Goal: Task Accomplishment & Management: Manage account settings

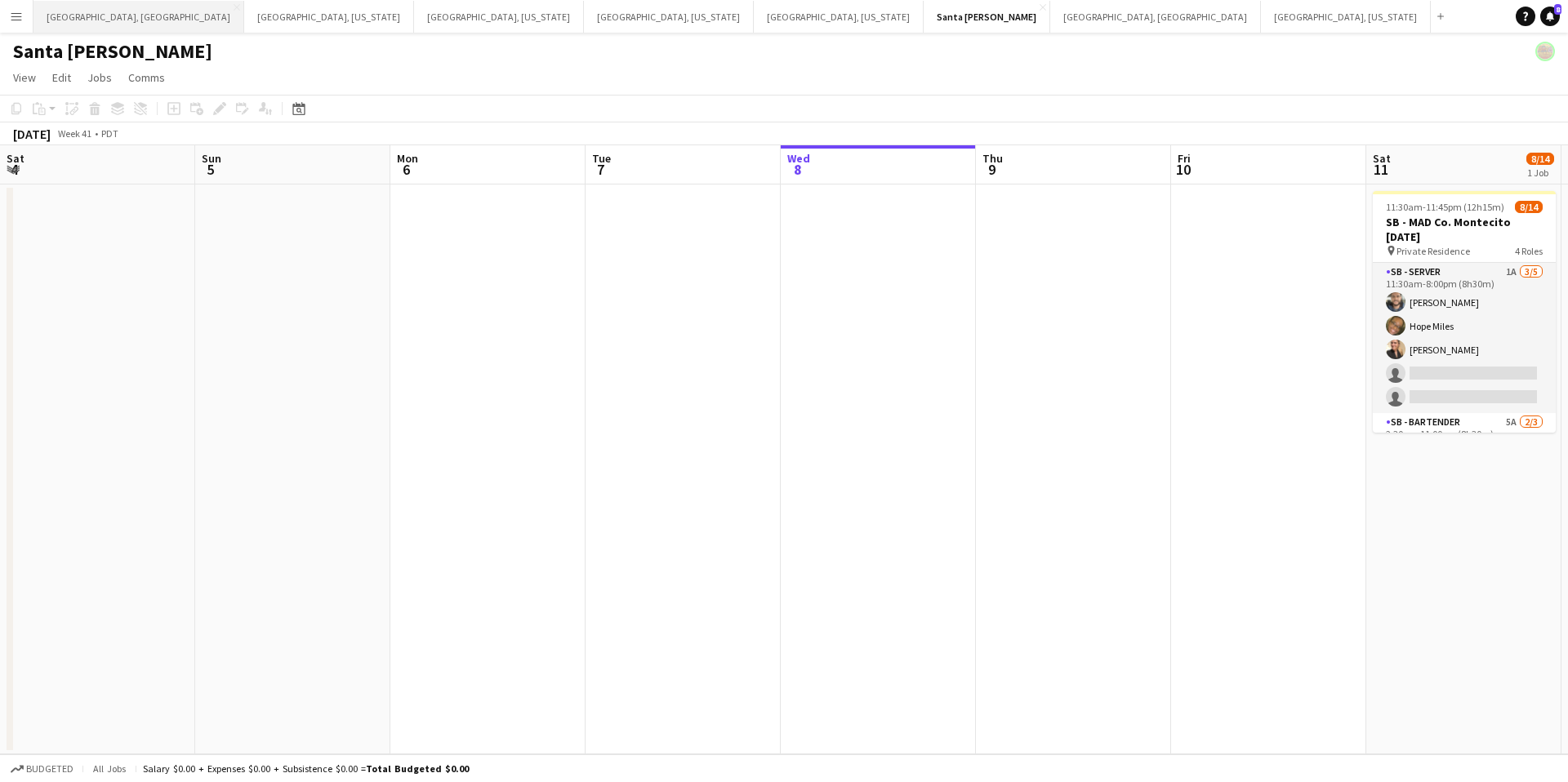
scroll to position [0, 390]
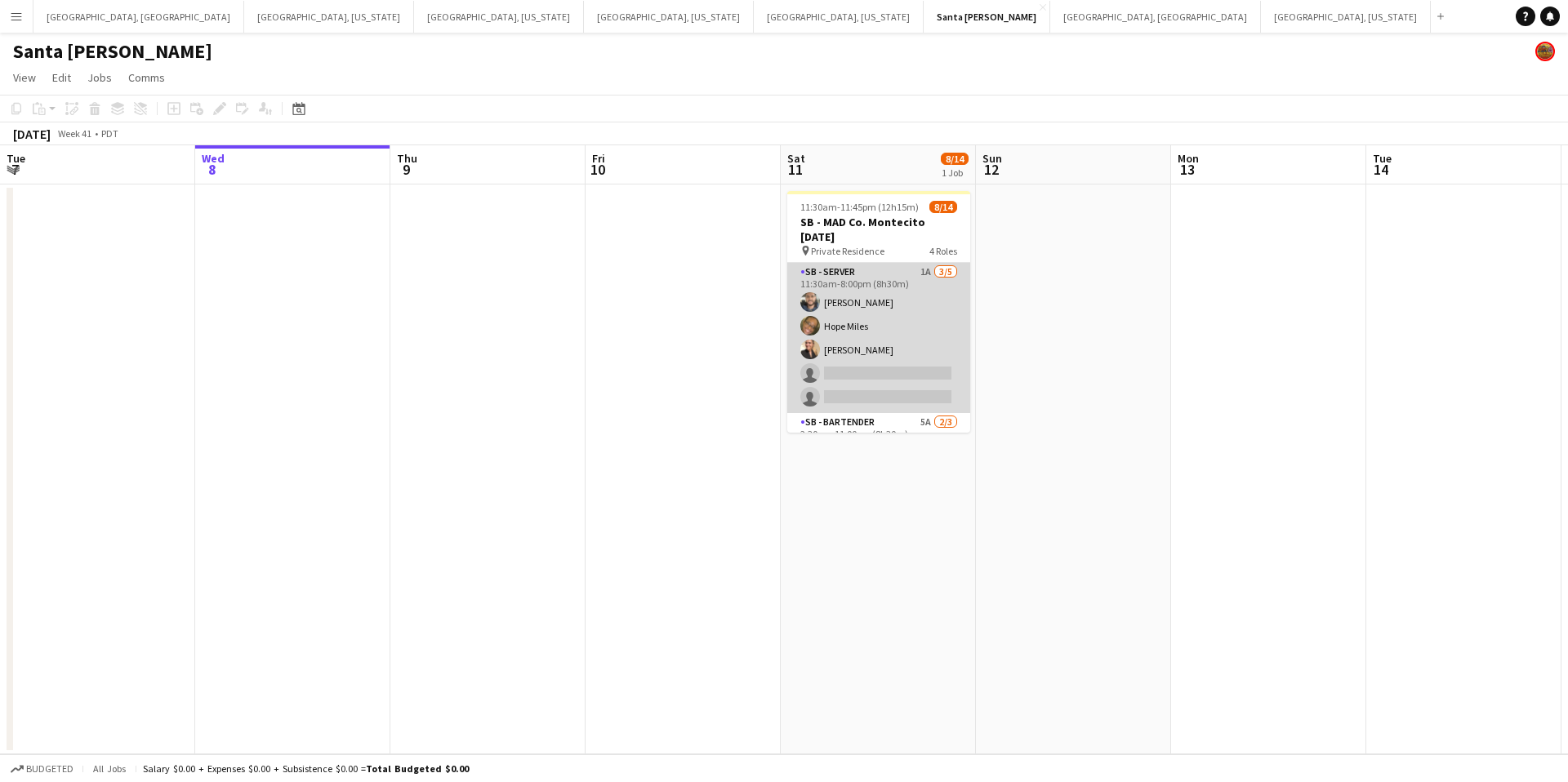
scroll to position [0, 381]
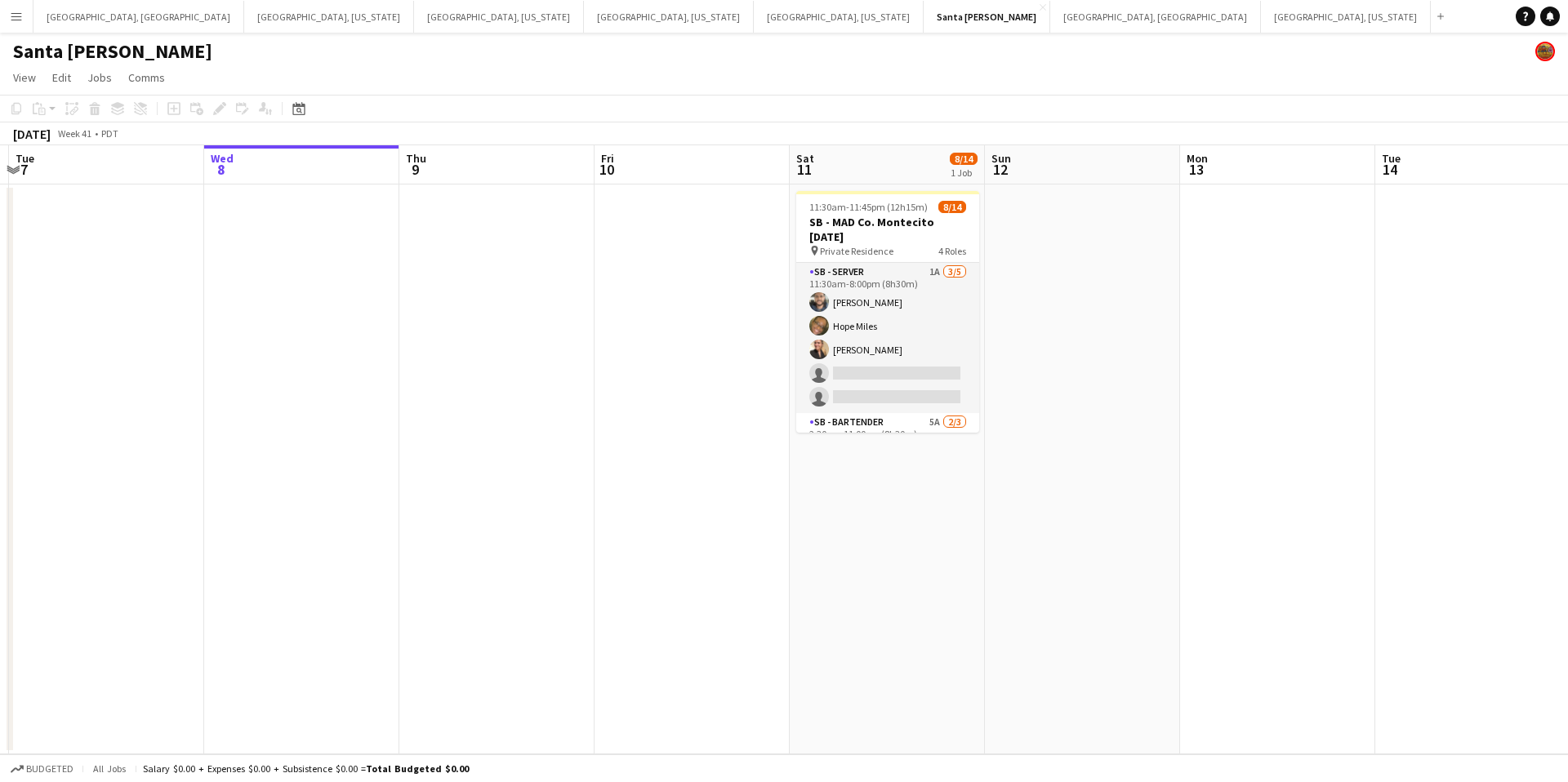
click at [22, 17] on button "Menu" at bounding box center [16, 16] width 33 height 33
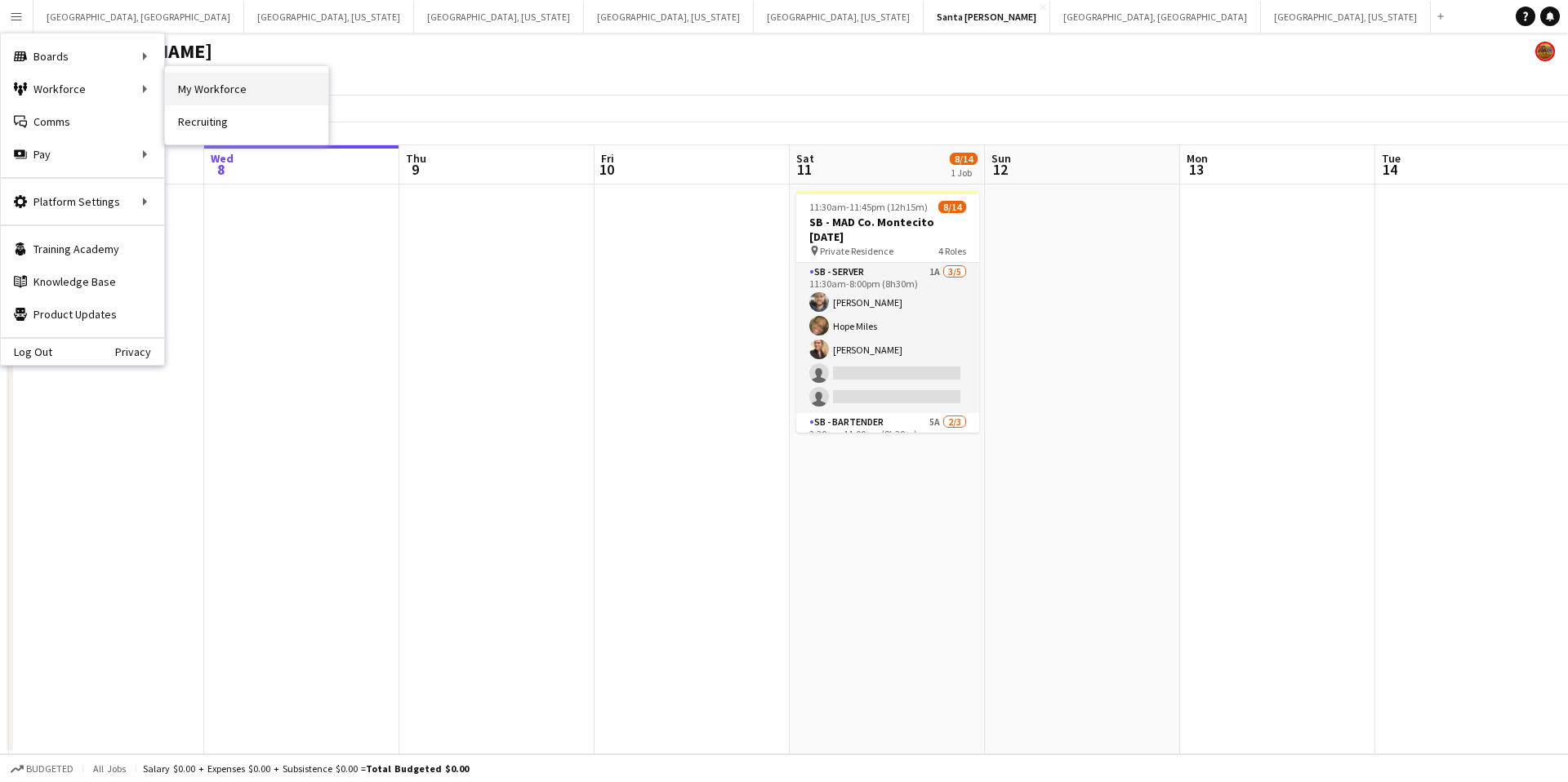
click at [201, 82] on link "My Workforce" at bounding box center [247, 89] width 164 height 33
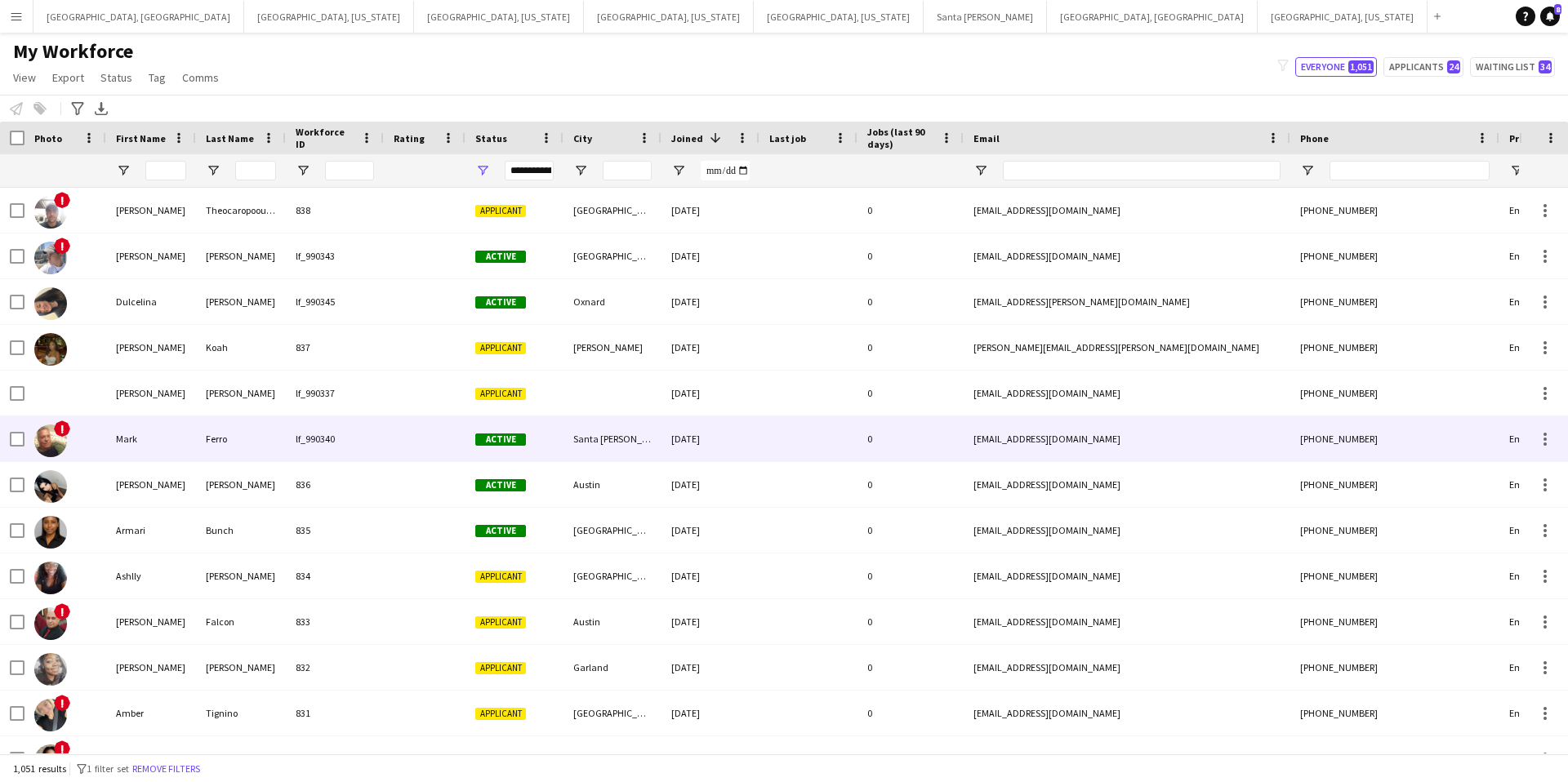
click at [376, 428] on div "lf_990340" at bounding box center [335, 439] width 98 height 45
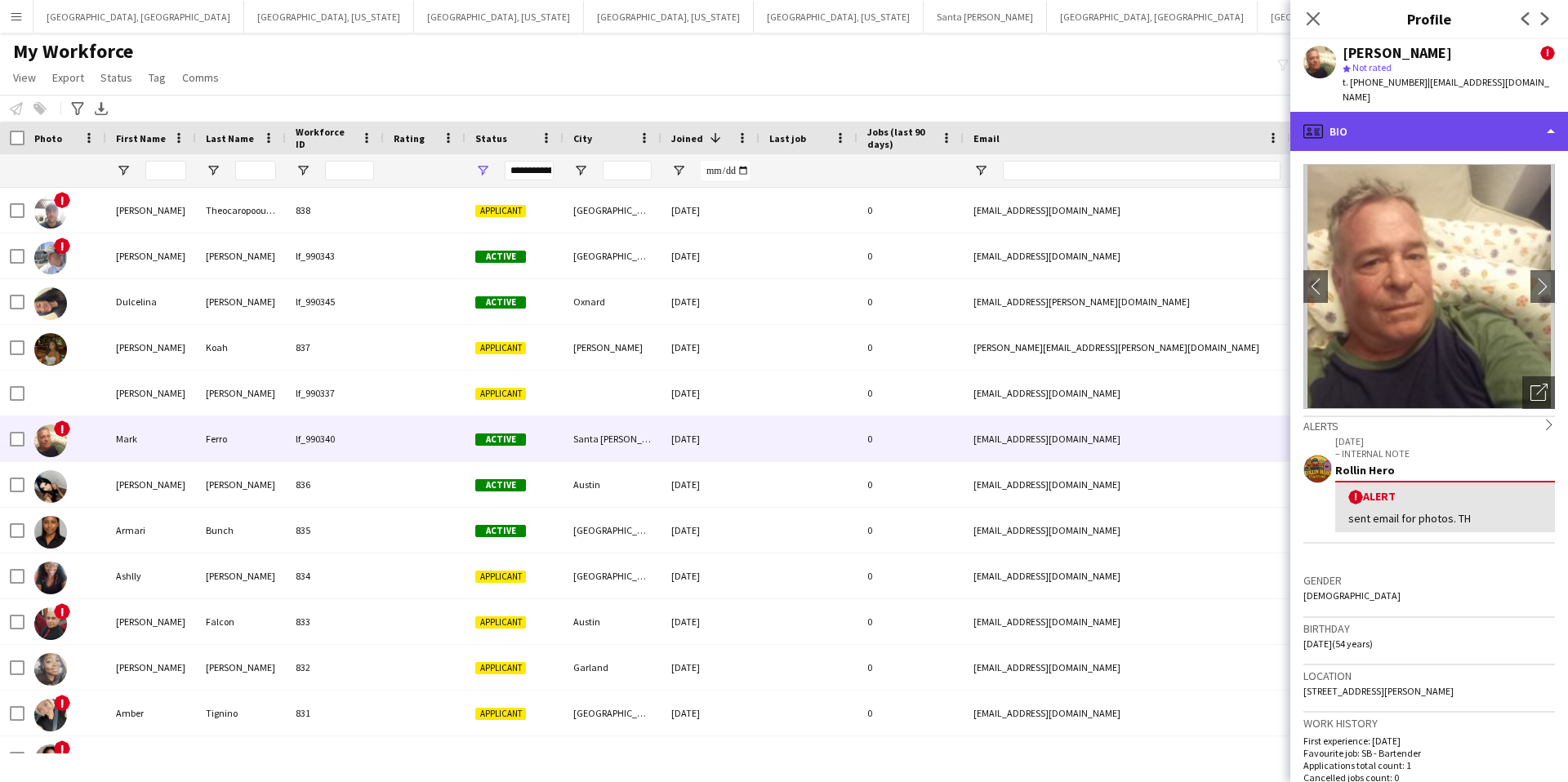
click at [1378, 112] on div "profile Bio" at bounding box center [1429, 132] width 277 height 39
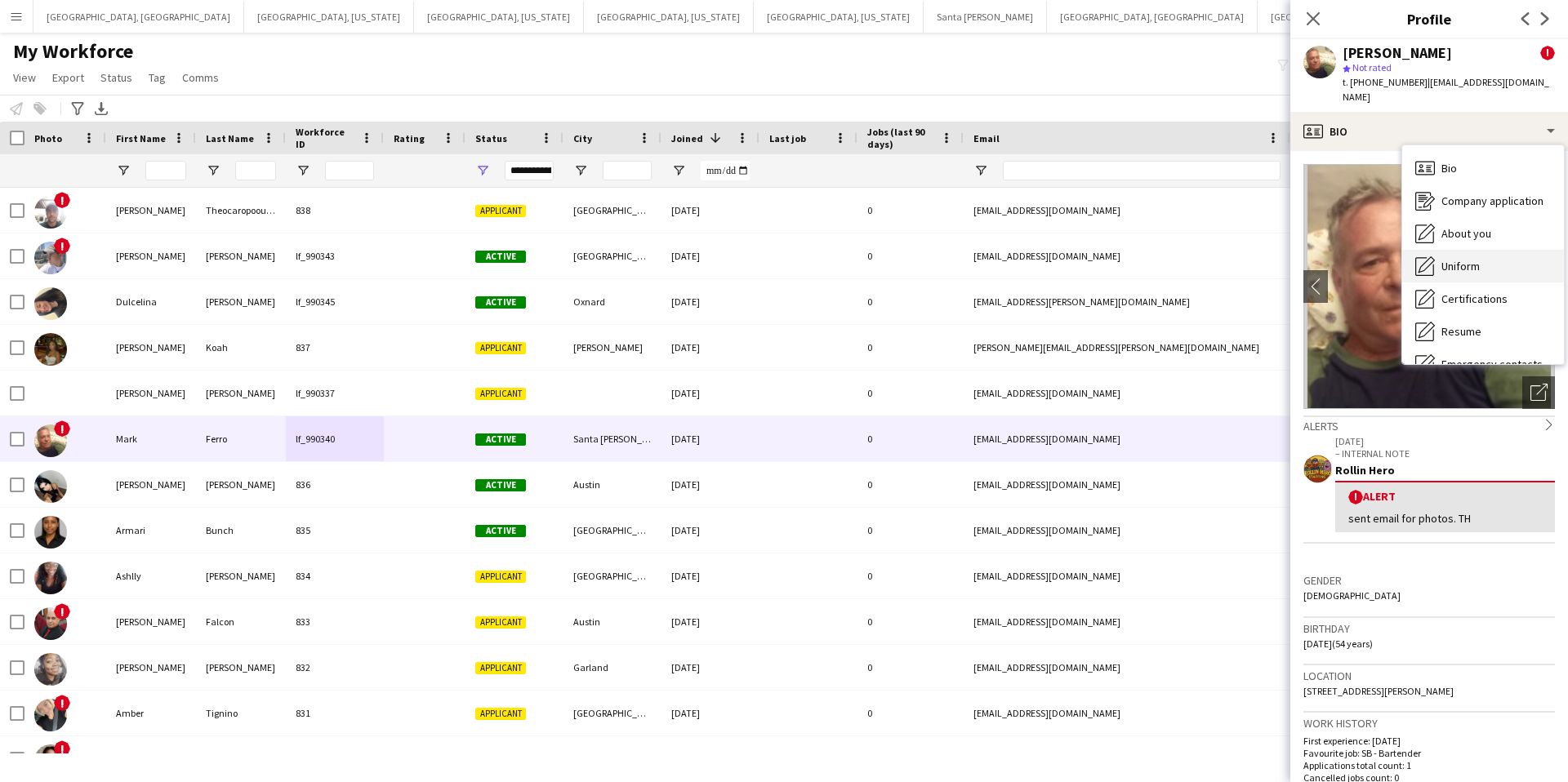
click at [1487, 251] on div "Uniform Uniform" at bounding box center [1484, 266] width 162 height 33
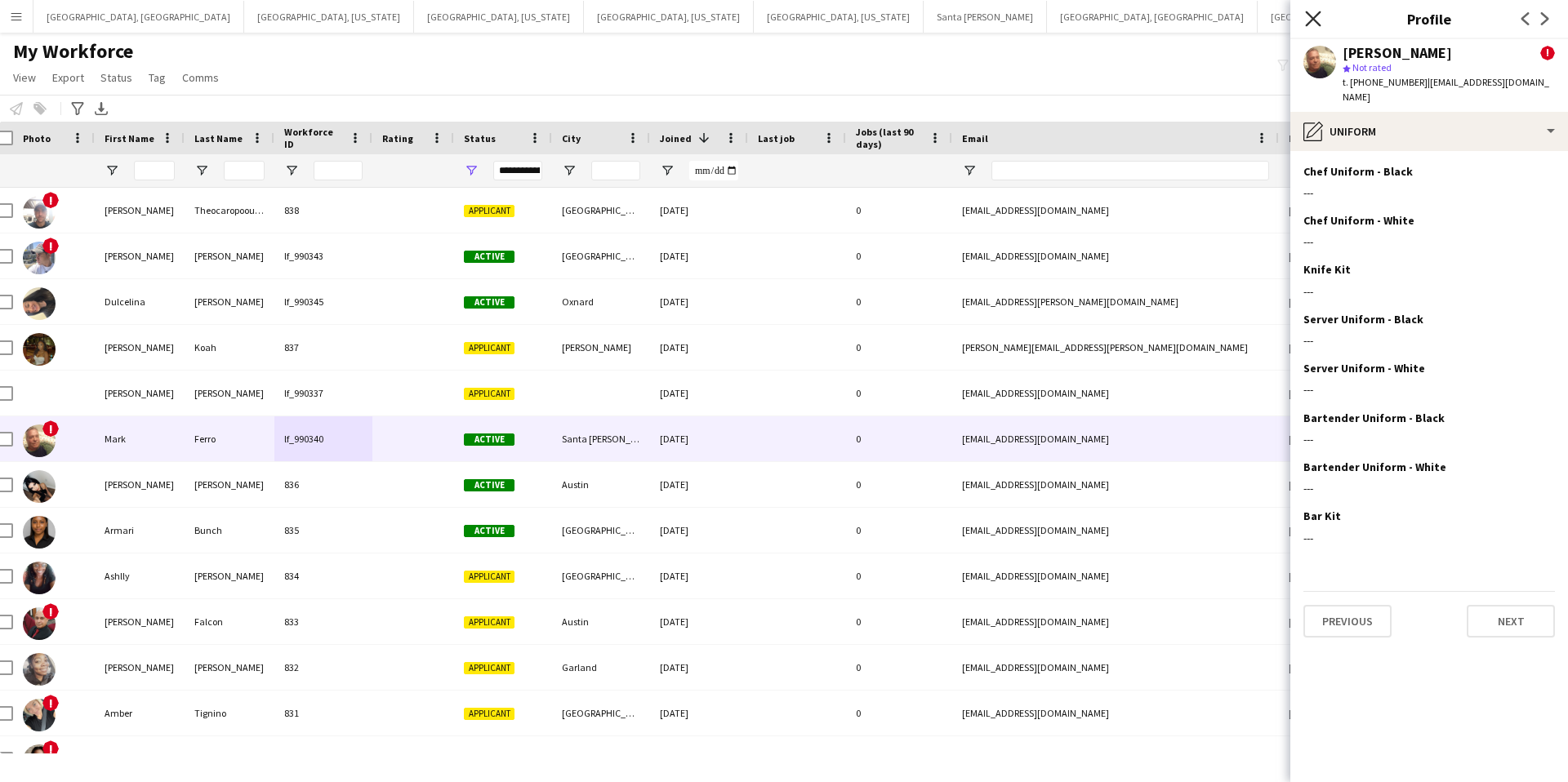
click at [1314, 20] on icon at bounding box center [1313, 18] width 15 height 15
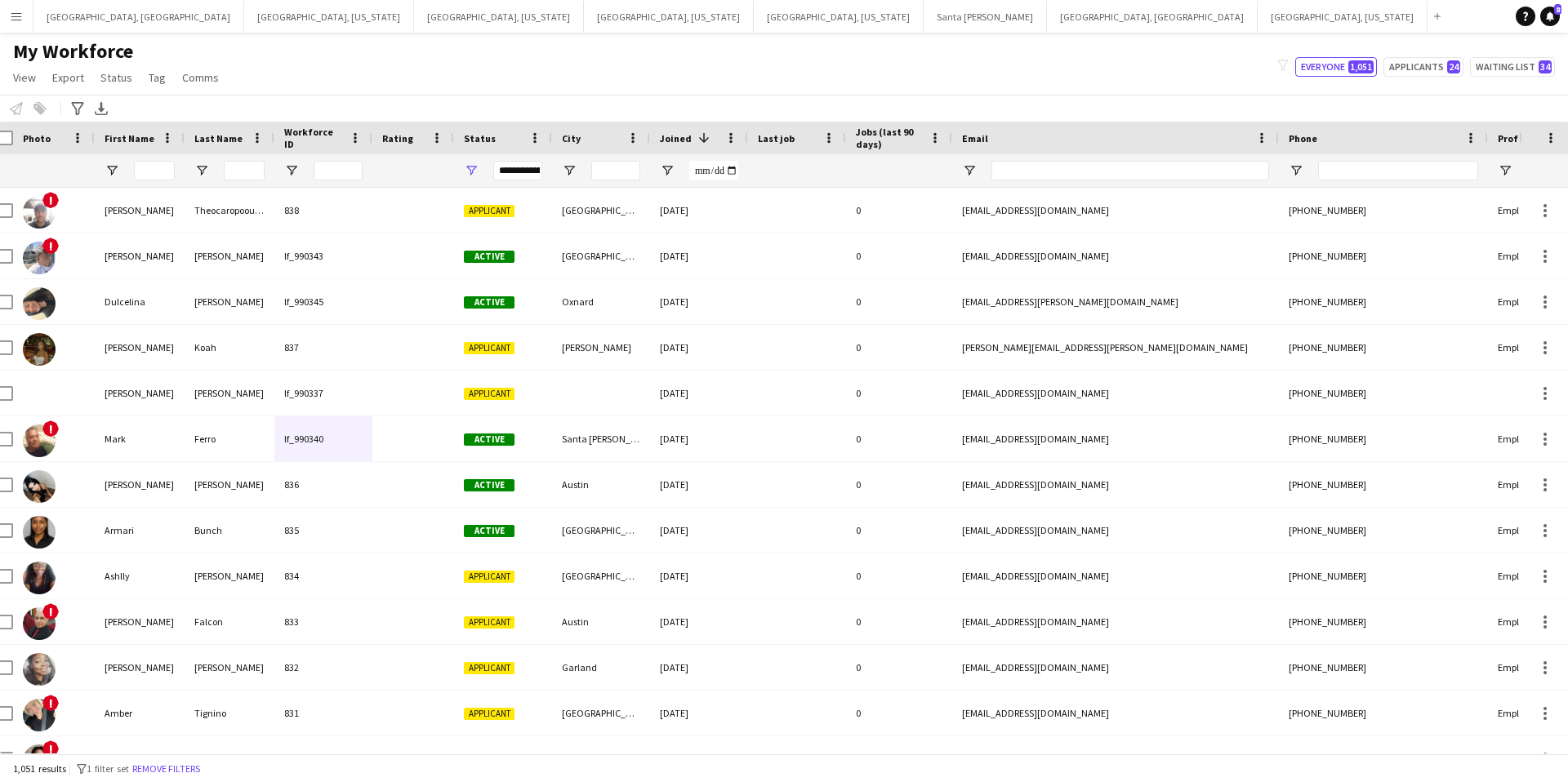
click at [20, 24] on button "Menu" at bounding box center [16, 16] width 33 height 33
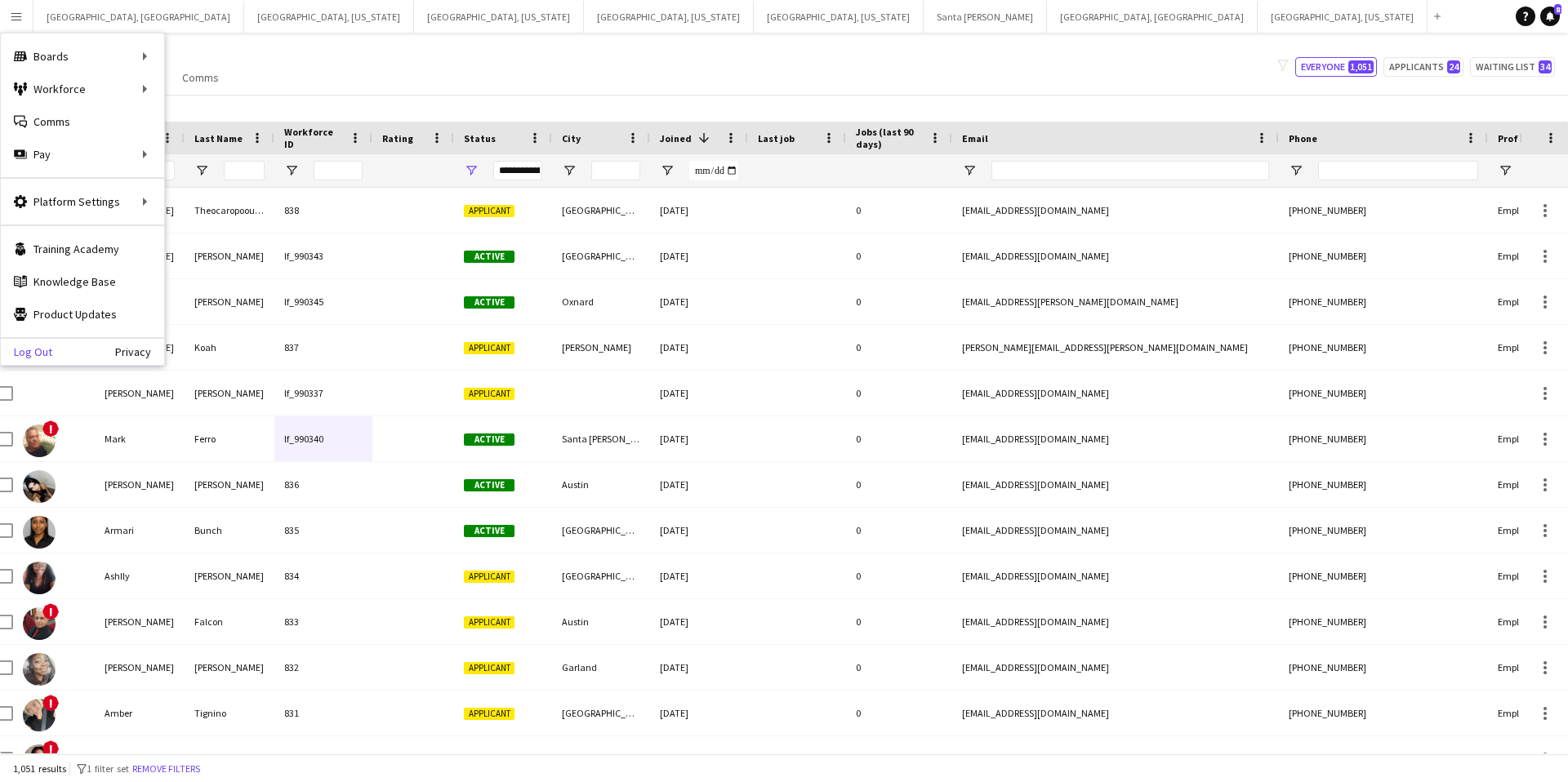
click at [33, 355] on link "Log Out" at bounding box center [27, 352] width 52 height 13
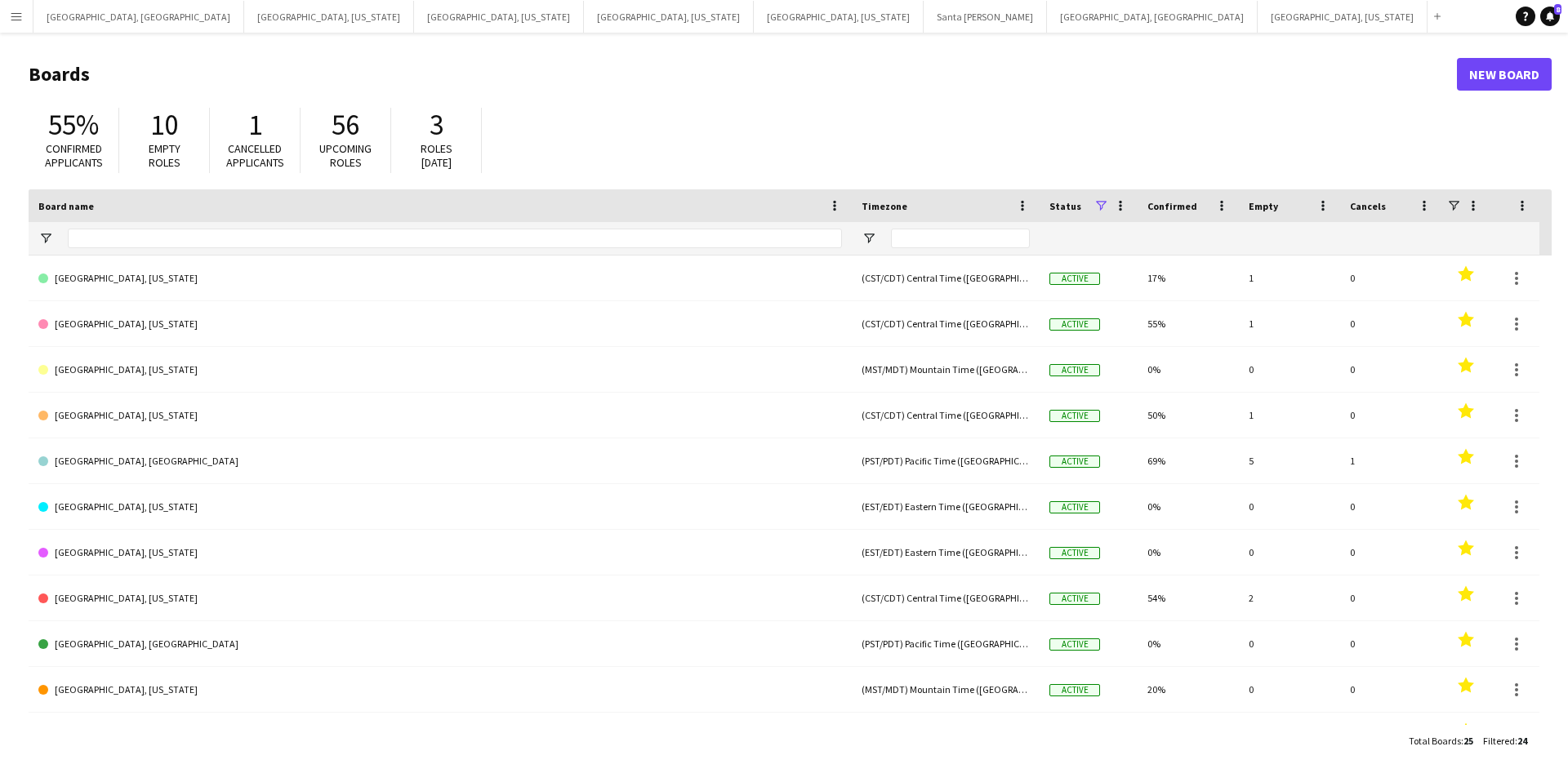
click at [14, 20] on app-icon "Menu" at bounding box center [16, 16] width 13 height 13
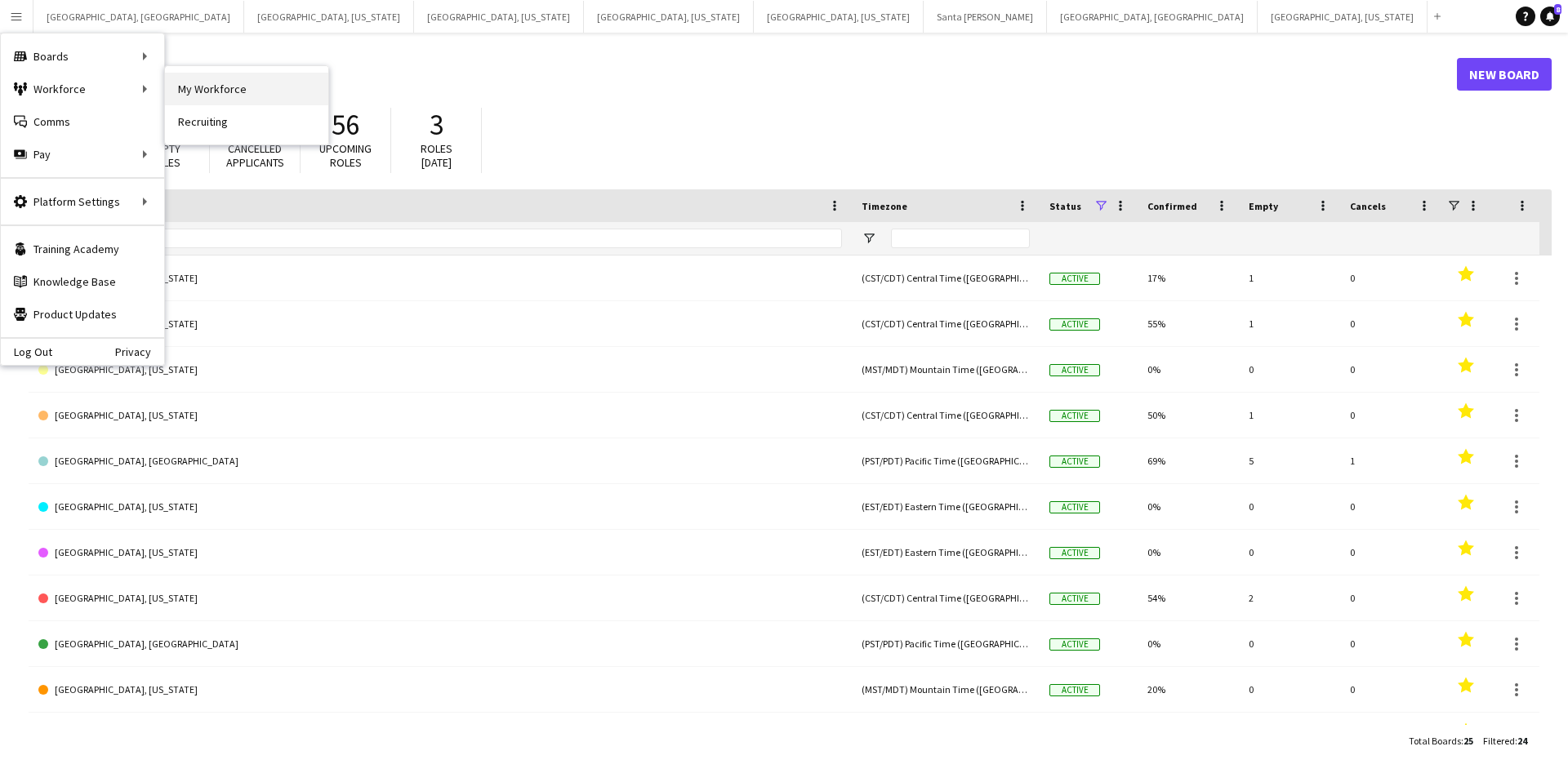
click at [254, 92] on link "My Workforce" at bounding box center [247, 89] width 164 height 33
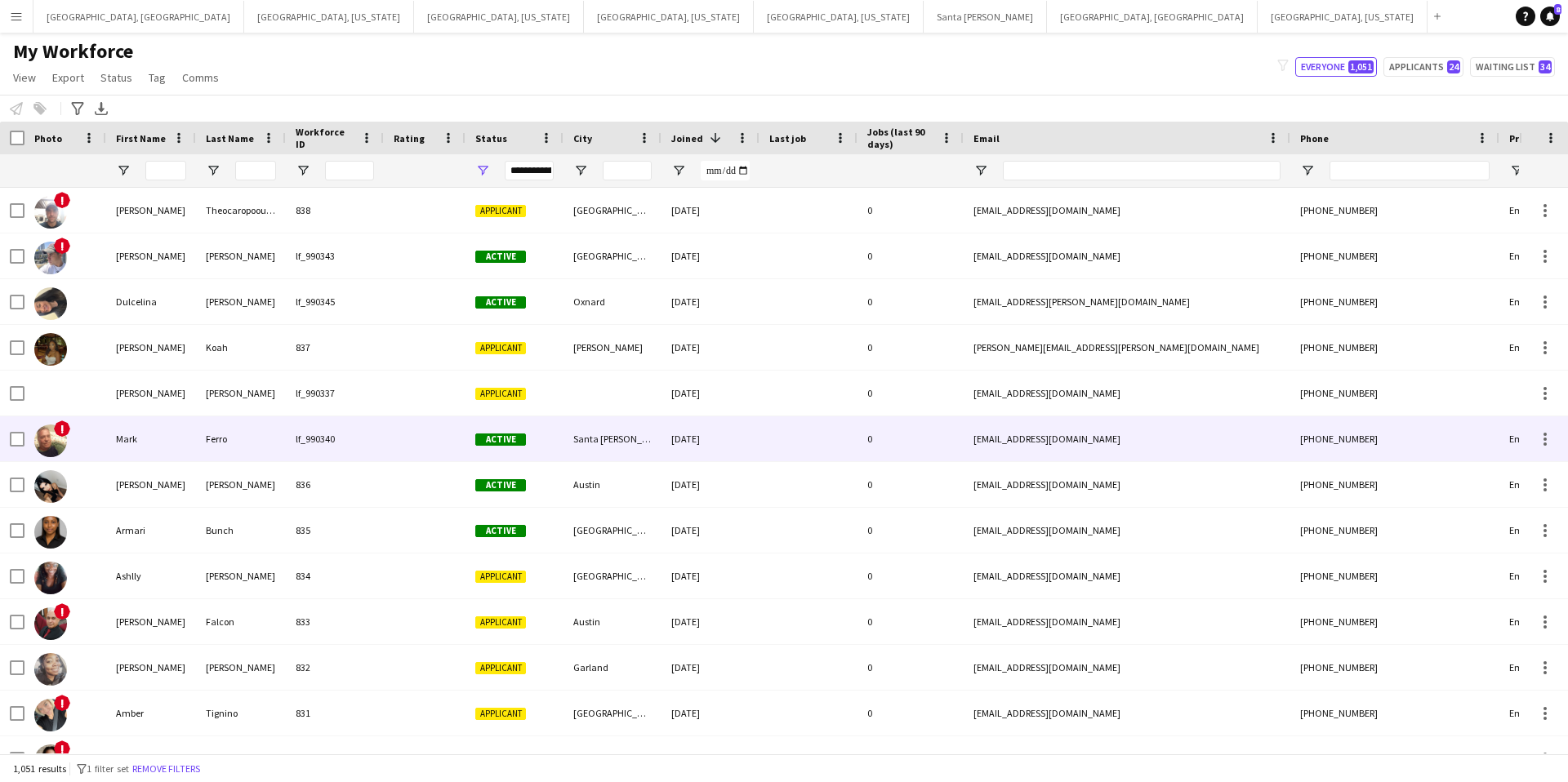
click at [789, 436] on div at bounding box center [809, 439] width 98 height 45
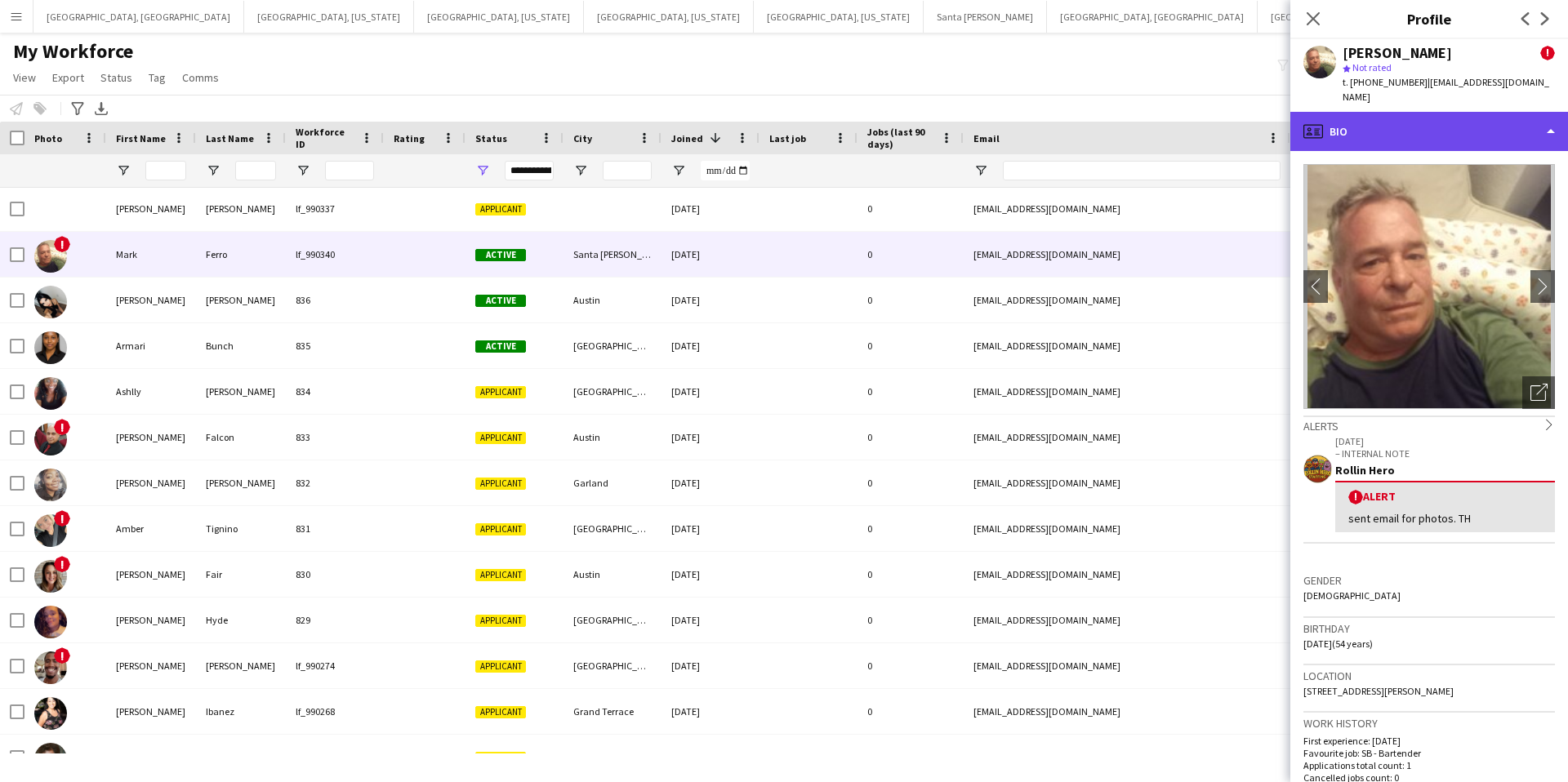
click at [1391, 123] on div "profile Bio" at bounding box center [1429, 132] width 277 height 39
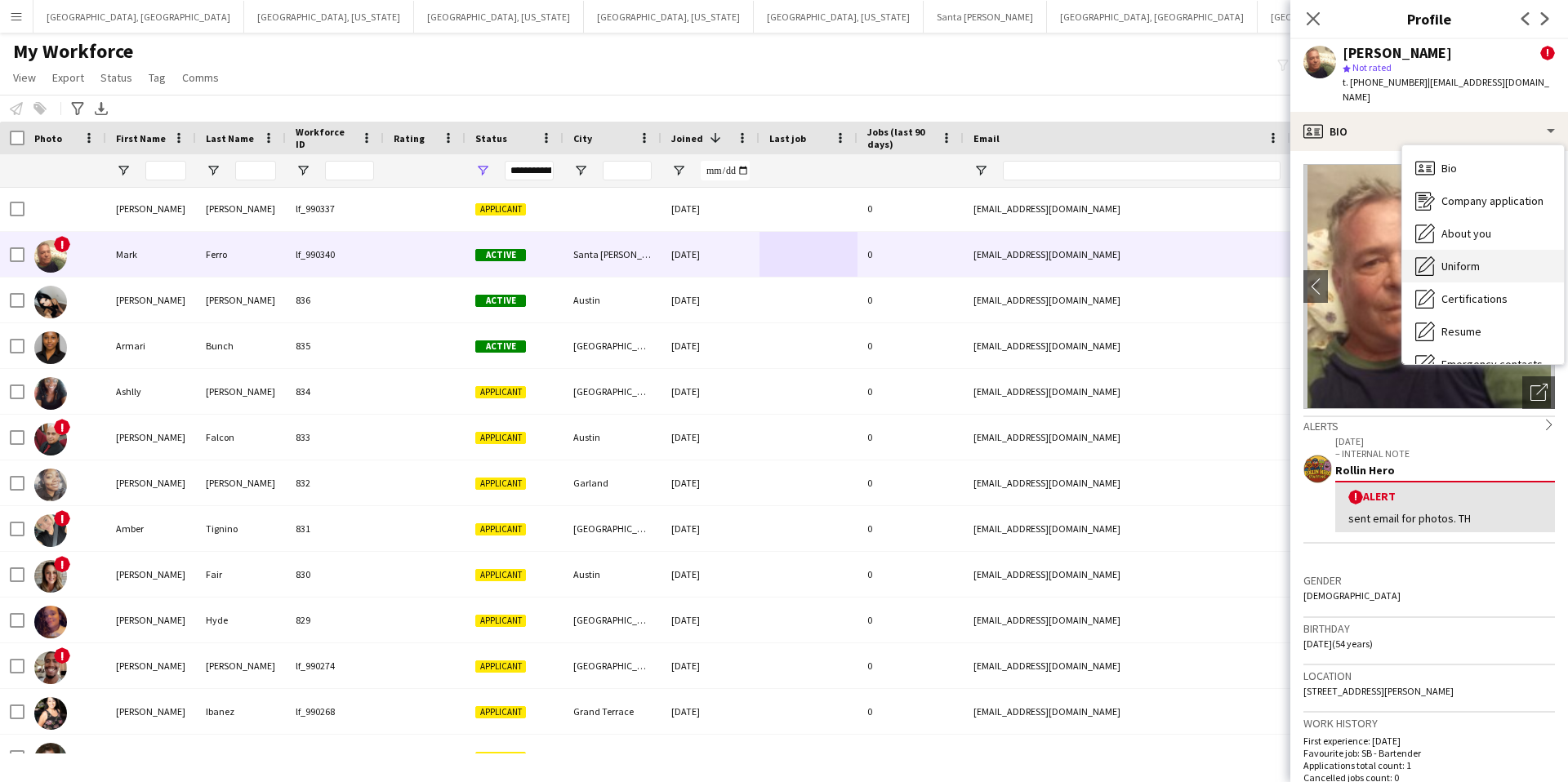
click at [1499, 257] on div "Uniform Uniform" at bounding box center [1484, 266] width 162 height 33
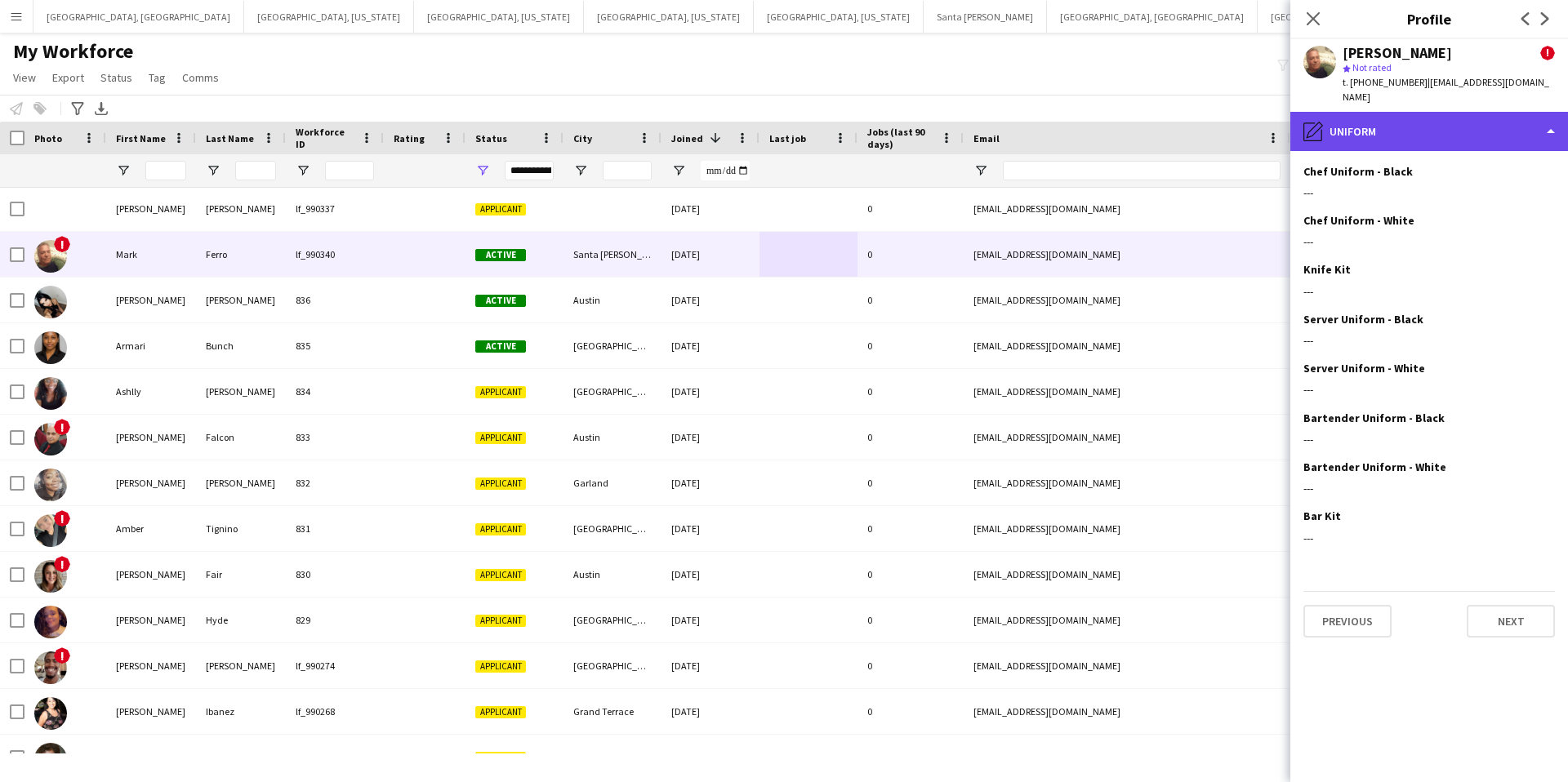
click at [1431, 112] on div "pencil4 Uniform" at bounding box center [1429, 132] width 277 height 39
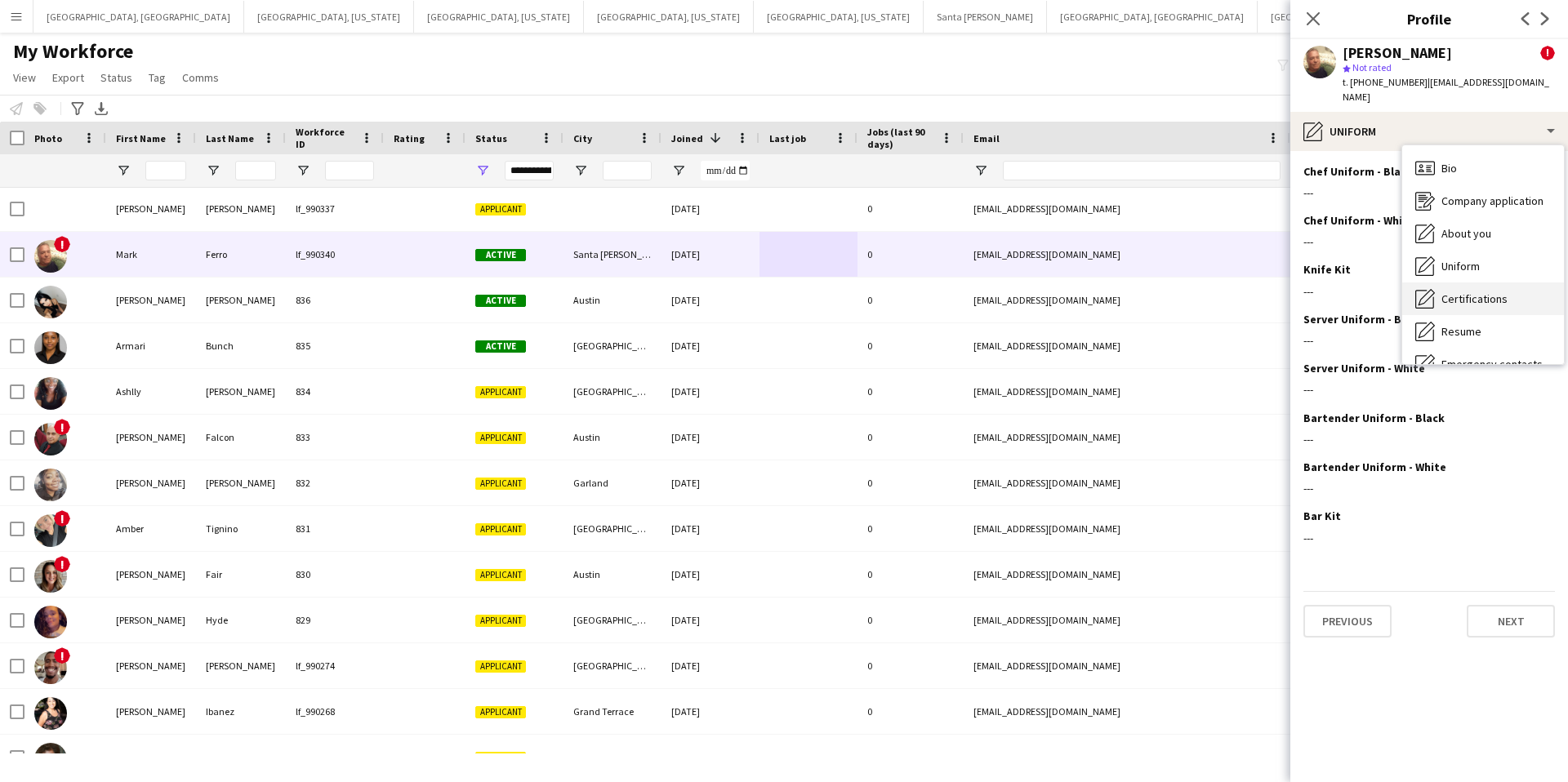
click at [1456, 291] on span "Certifications" at bounding box center [1475, 299] width 66 height 15
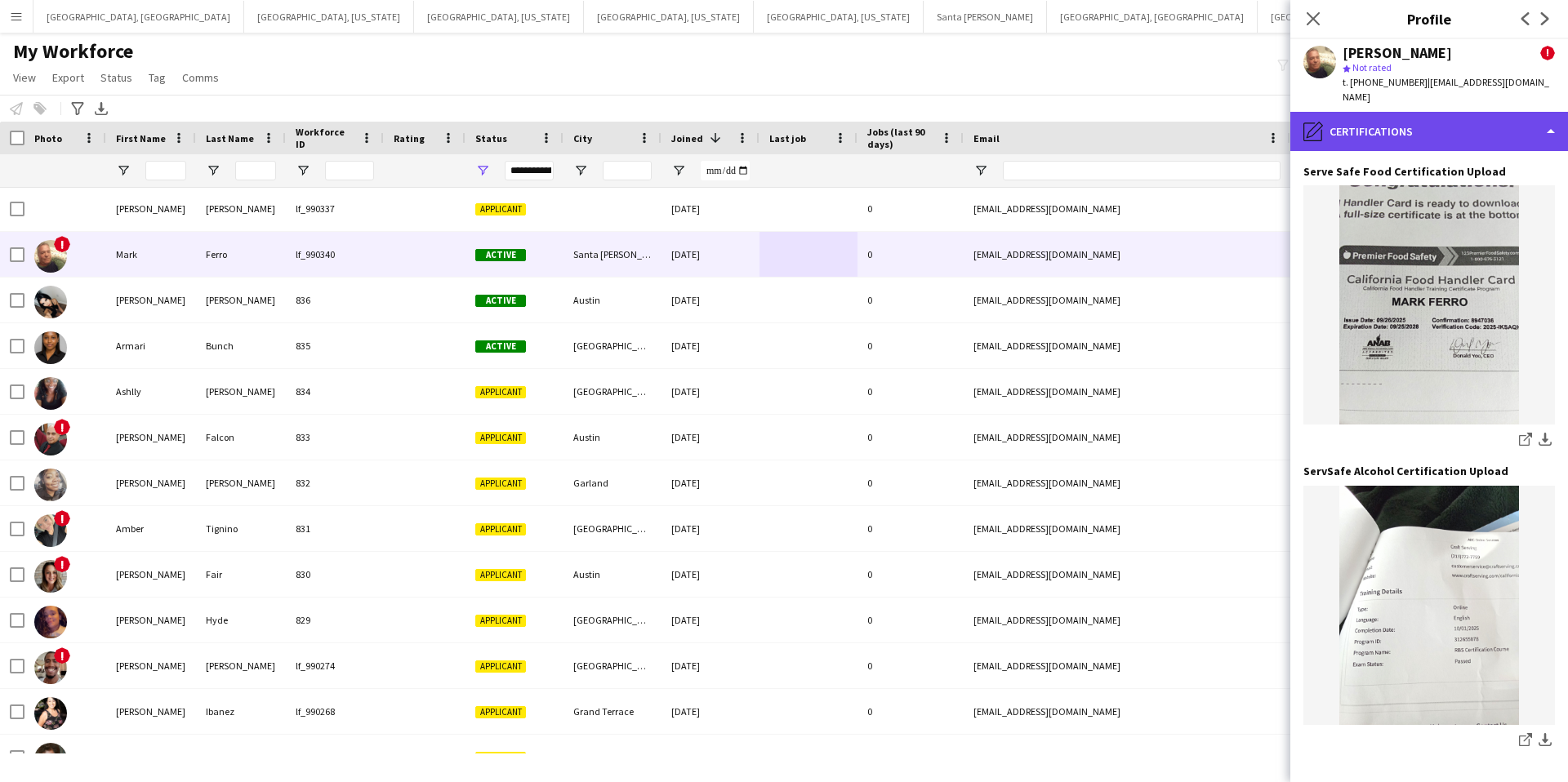
click at [1430, 112] on div "pencil4 Certifications" at bounding box center [1429, 132] width 277 height 39
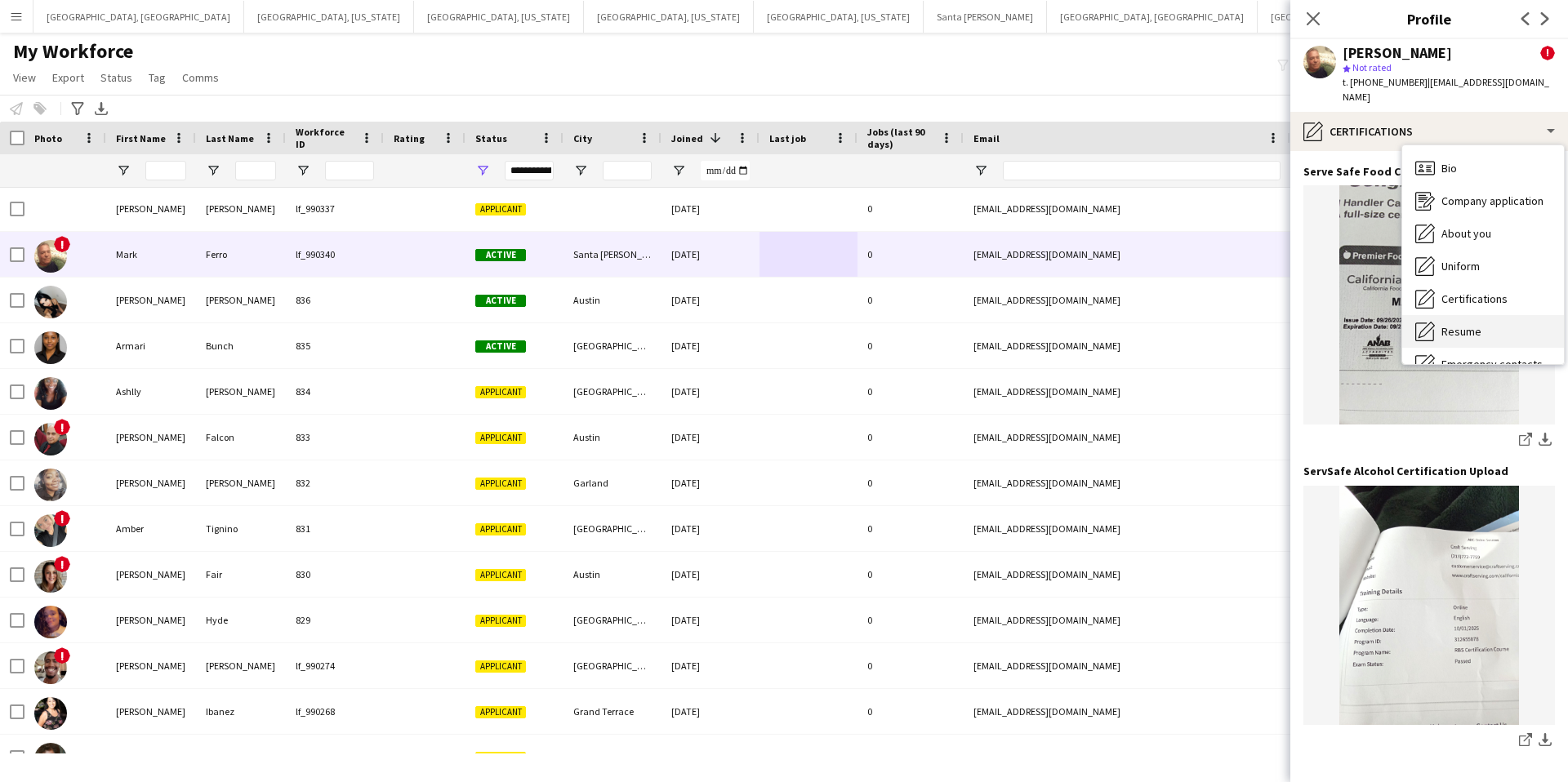
click at [1471, 324] on span "Resume" at bounding box center [1461, 331] width 40 height 15
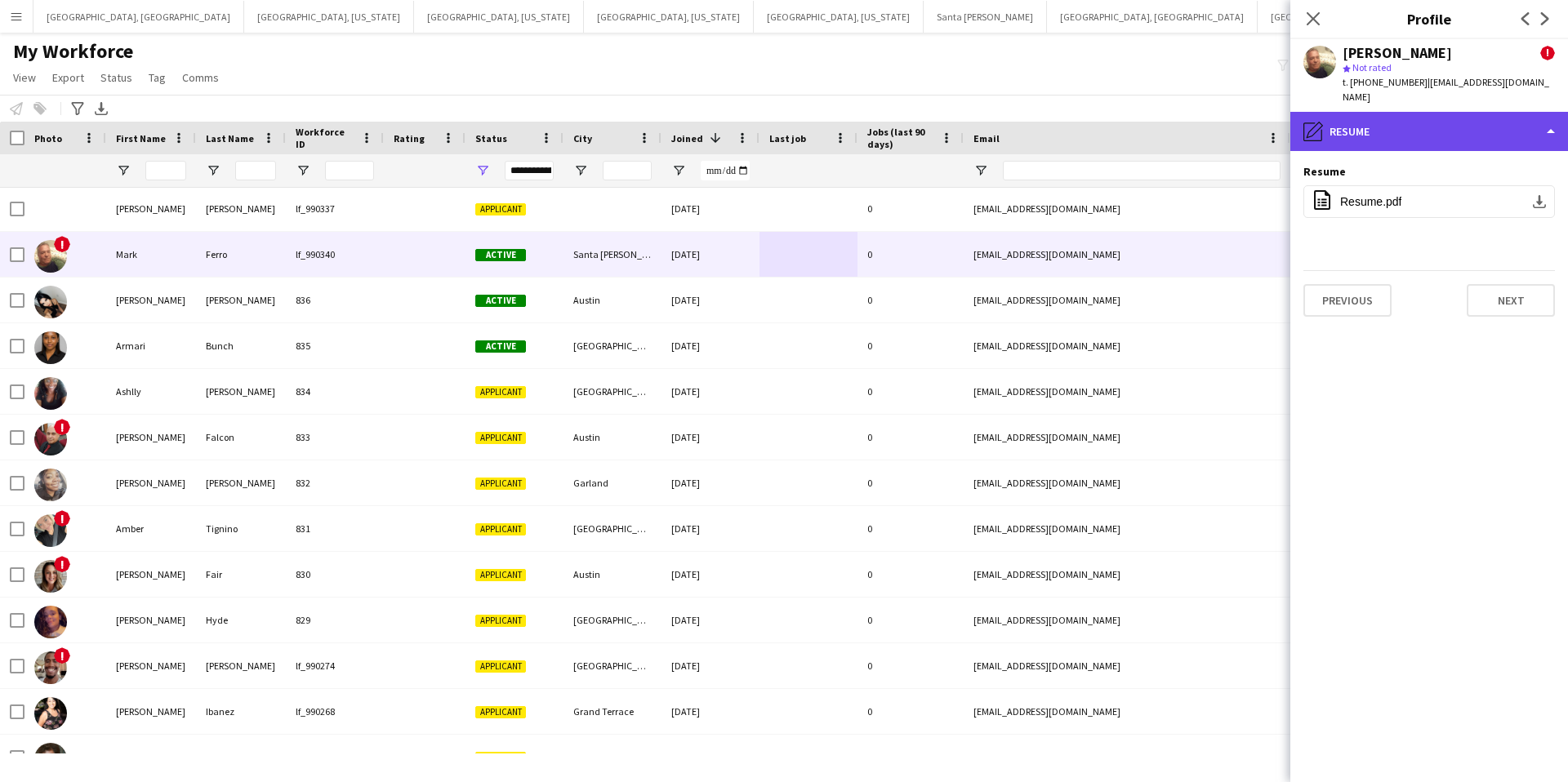
click at [1361, 123] on div "pencil4 Resume" at bounding box center [1429, 132] width 277 height 39
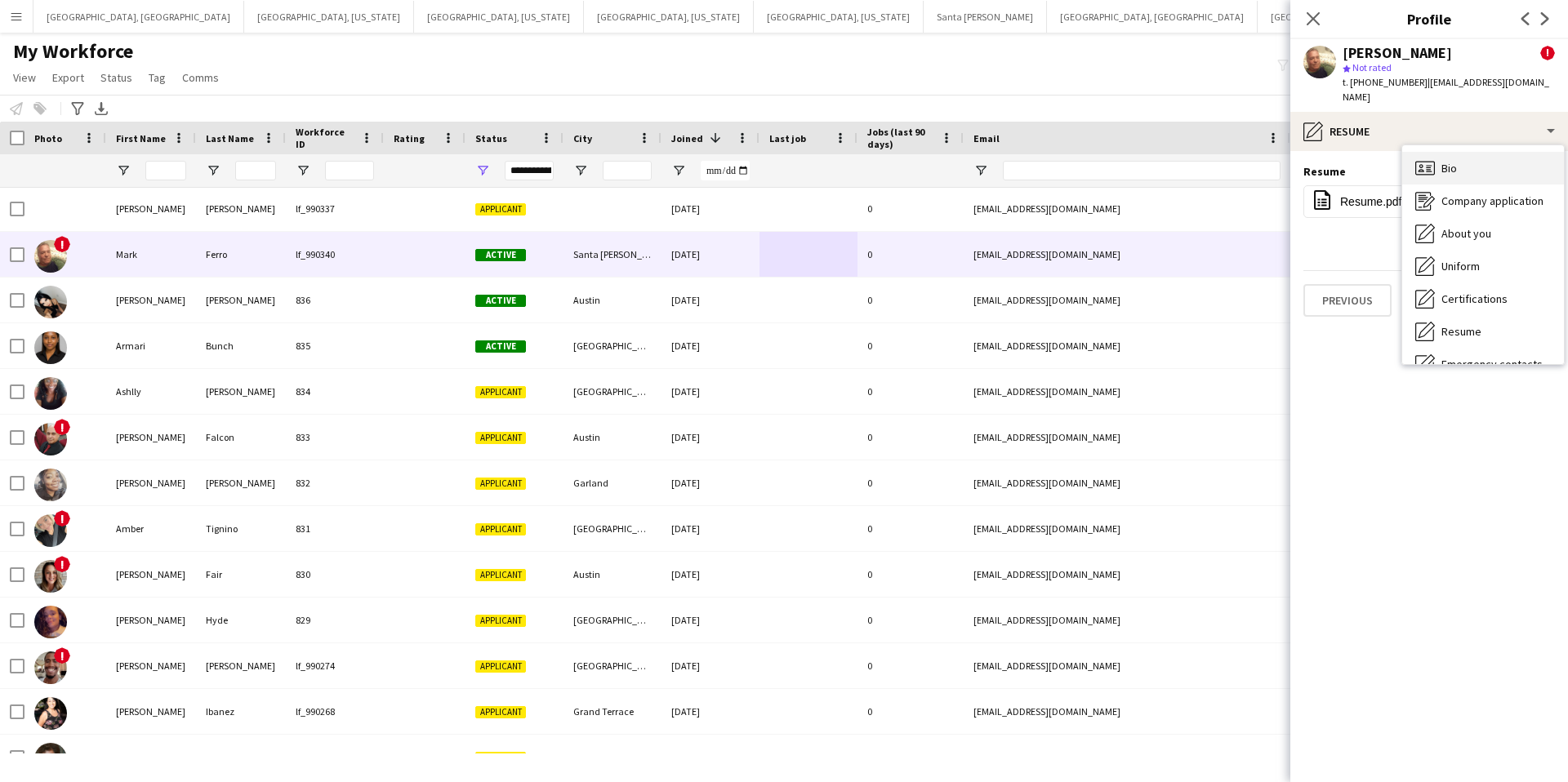
click at [1452, 161] on span "Bio" at bounding box center [1449, 168] width 15 height 15
